Goal: Information Seeking & Learning: Learn about a topic

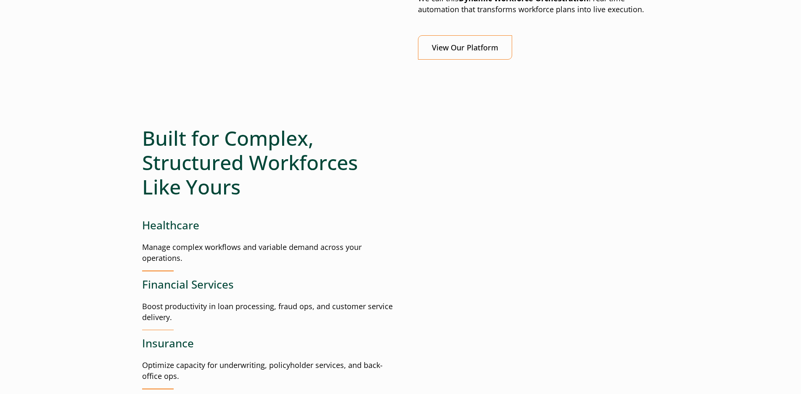
scroll to position [757, 0]
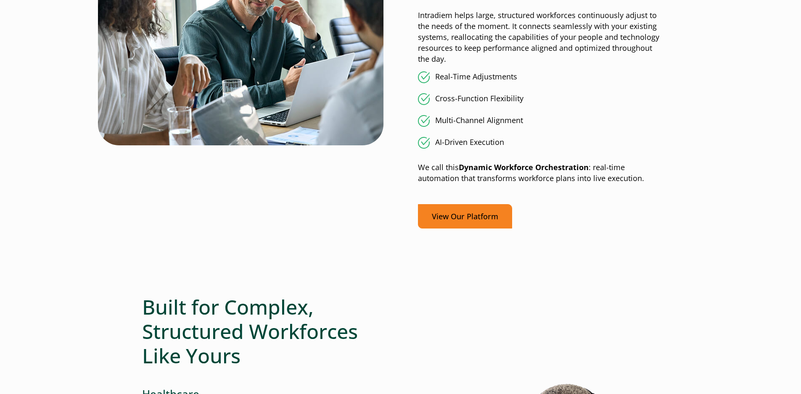
click at [464, 219] on link "View Our Platform" at bounding box center [465, 216] width 94 height 25
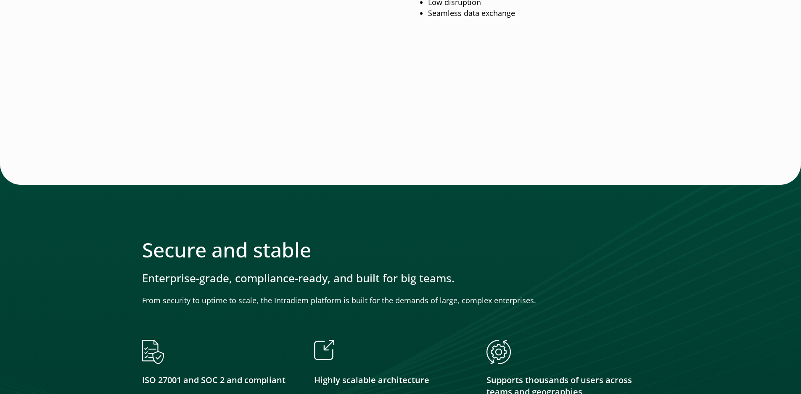
scroll to position [1262, 0]
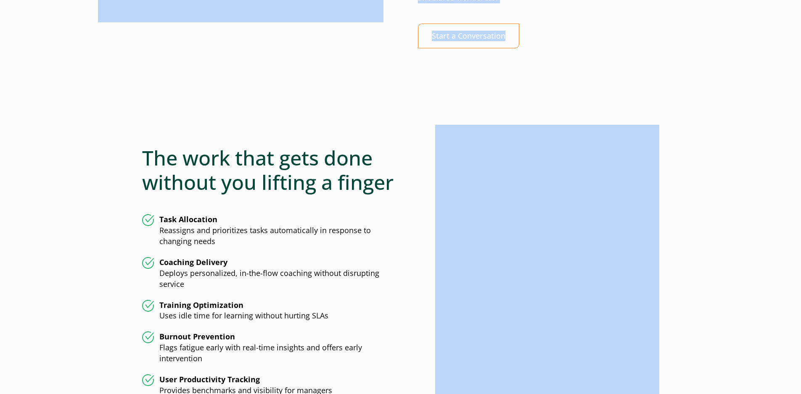
drag, startPoint x: 118, startPoint y: 247, endPoint x: 622, endPoint y: 406, distance: 528.2
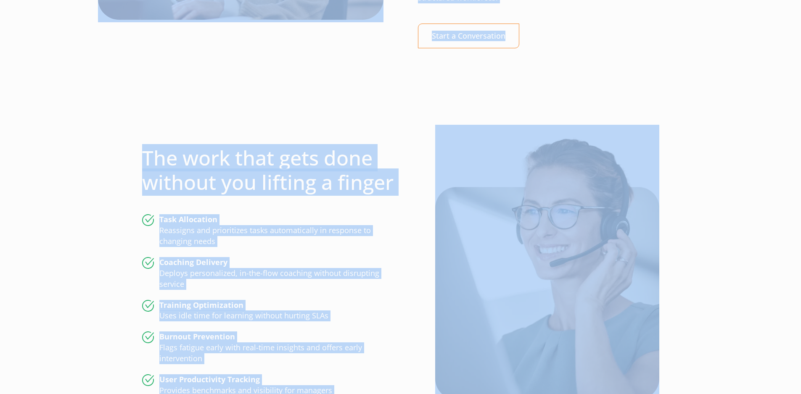
scroll to position [2045, 0]
